Goal: Information Seeking & Learning: Check status

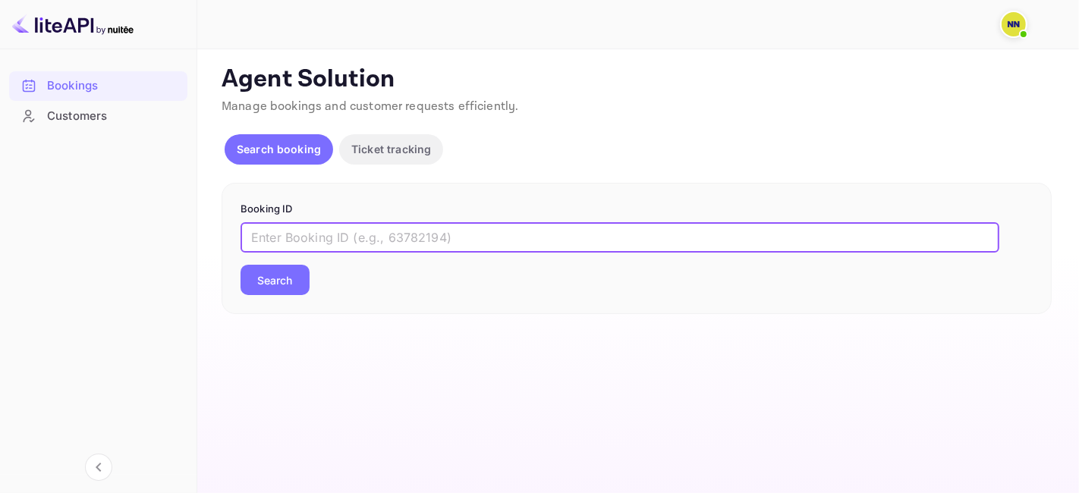
click at [327, 230] on input "text" at bounding box center [619, 237] width 759 height 30
paste input "9130961"
type input "9130961"
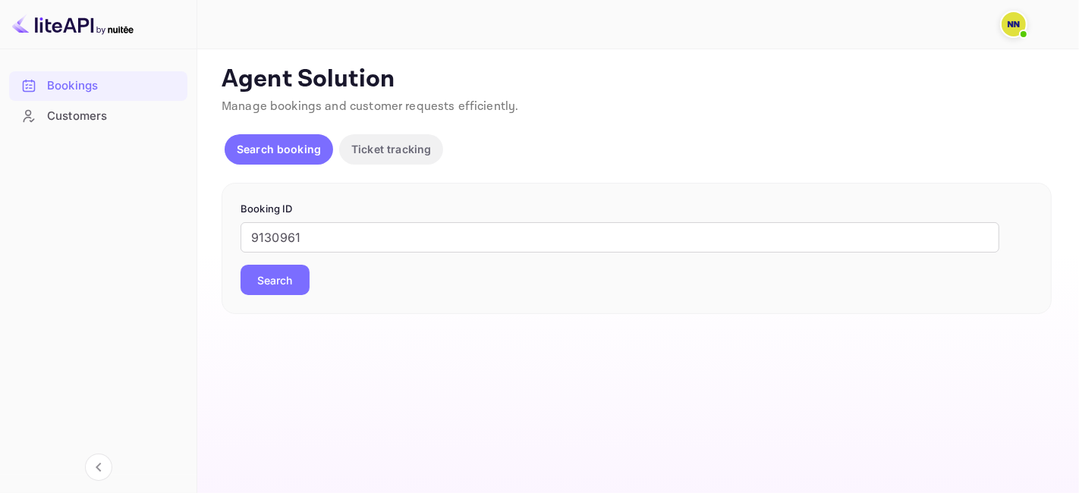
click at [264, 281] on button "Search" at bounding box center [274, 280] width 69 height 30
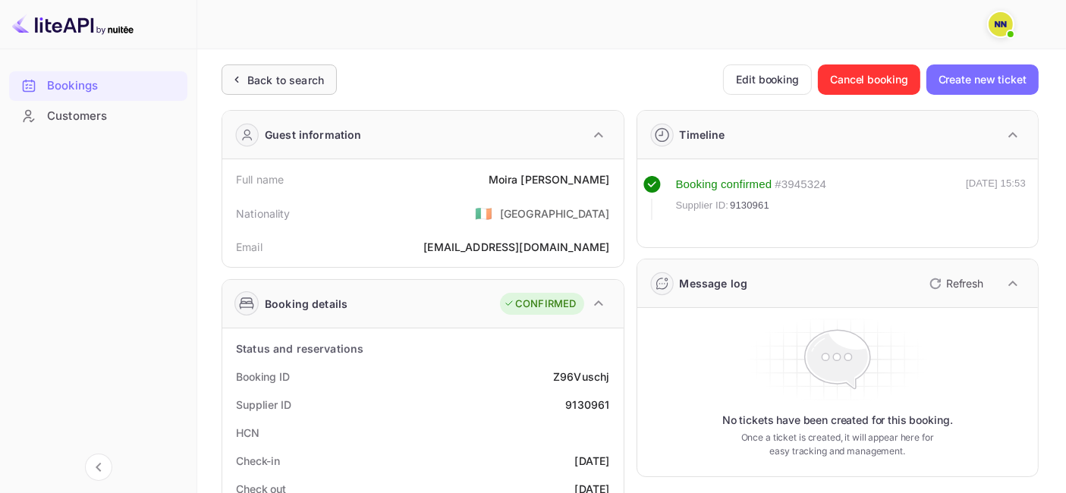
click at [269, 81] on div "Back to search" at bounding box center [285, 80] width 77 height 16
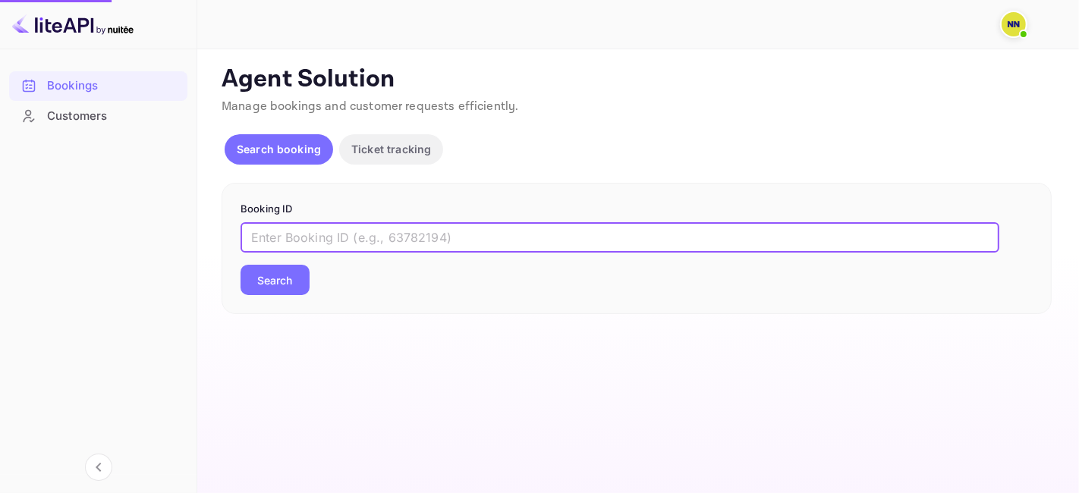
click at [291, 234] on input "text" at bounding box center [619, 237] width 759 height 30
paste input "7311504"
type input "7311504"
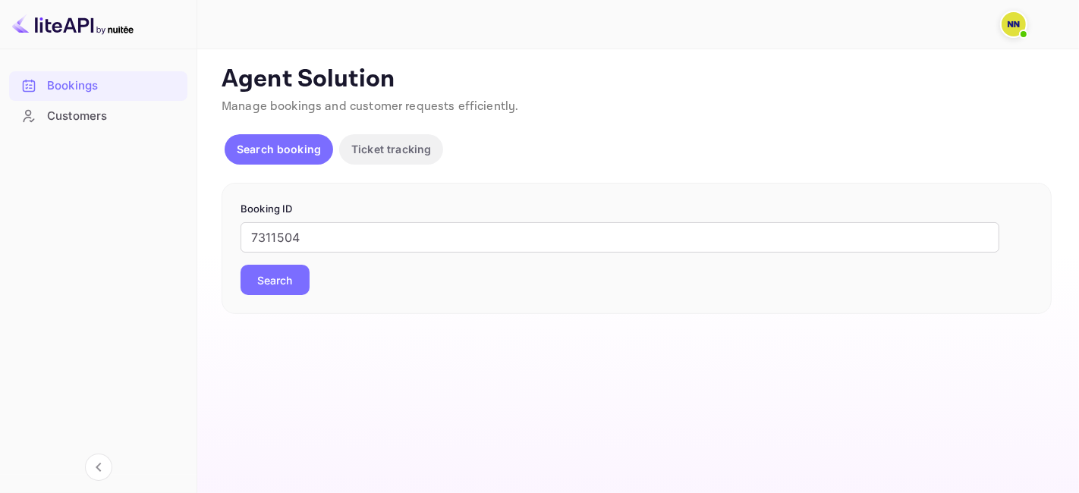
click at [261, 275] on button "Search" at bounding box center [274, 280] width 69 height 30
